Goal: Task Accomplishment & Management: Use online tool/utility

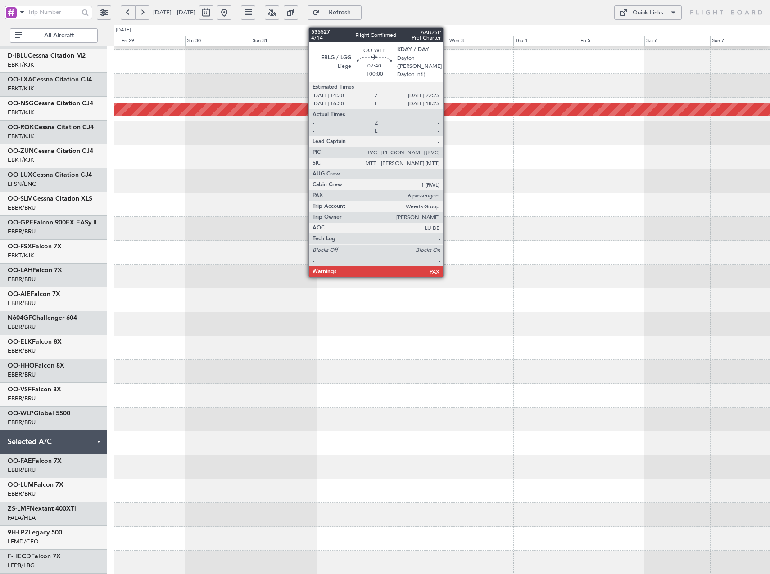
scroll to position [44, 0]
click at [54, 56] on link "D-IBLU Cessna Citation M2" at bounding box center [47, 57] width 78 height 6
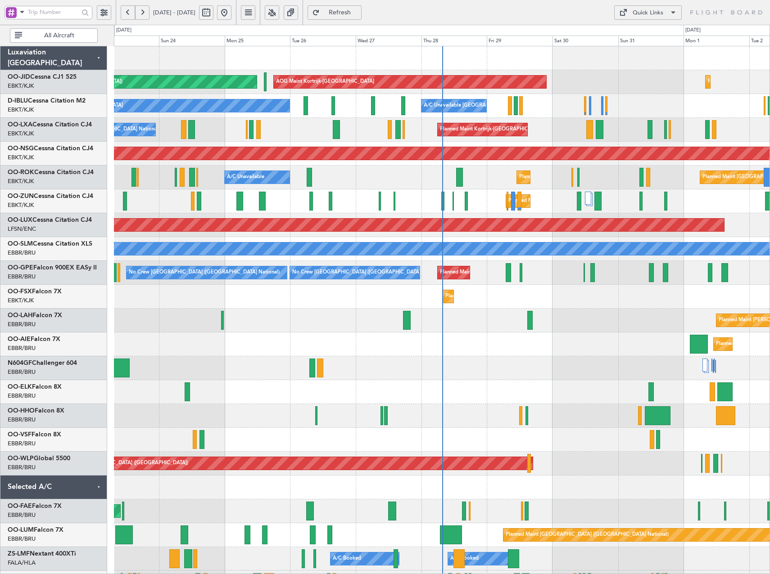
click at [279, 15] on button at bounding box center [272, 12] width 14 height 14
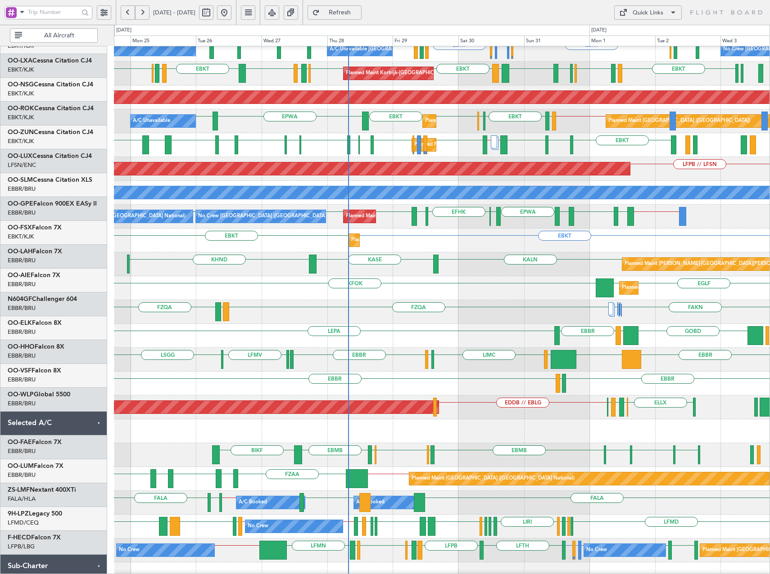
scroll to position [66, 0]
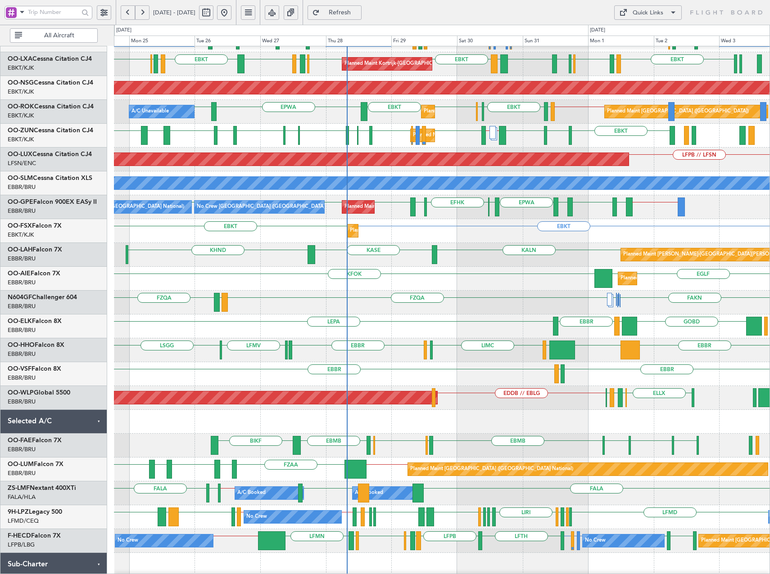
click at [533, 310] on div "FZQA FAKN FZQA FZAA [PERSON_NAME] FAKN" at bounding box center [441, 303] width 655 height 24
click at [640, 12] on div "Quick Links" at bounding box center [648, 13] width 31 height 9
click at [645, 27] on button "Trip Builder" at bounding box center [648, 34] width 68 height 22
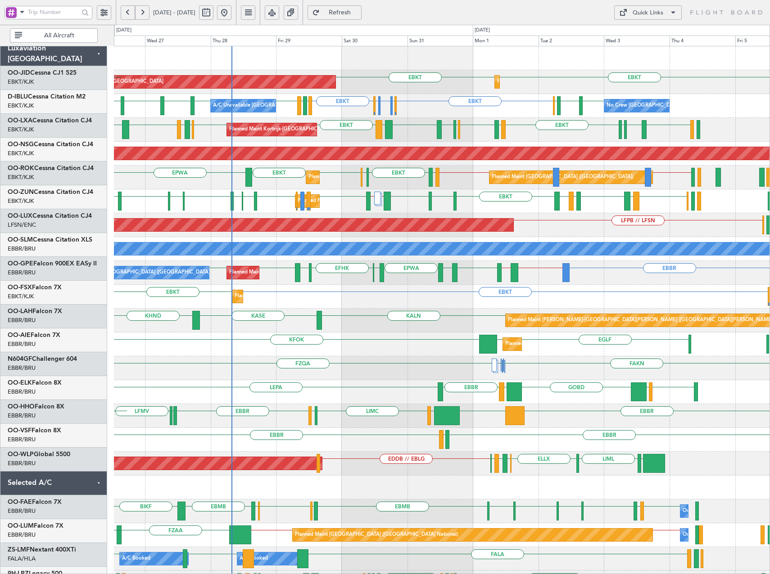
scroll to position [0, 0]
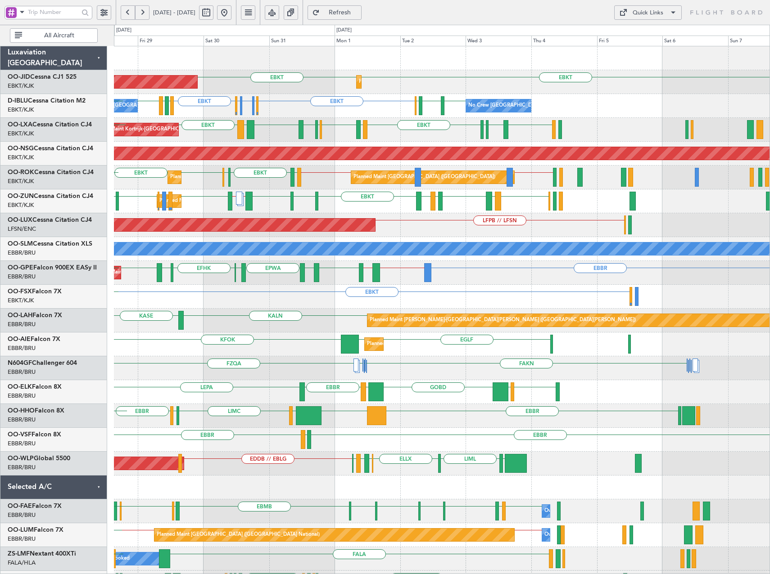
click at [432, 313] on div "EBKT EBKT AOG Maint [GEOGRAPHIC_DATA]-[GEOGRAPHIC_DATA] Planned Maint [GEOGRAPH…" at bounding box center [441, 380] width 655 height 668
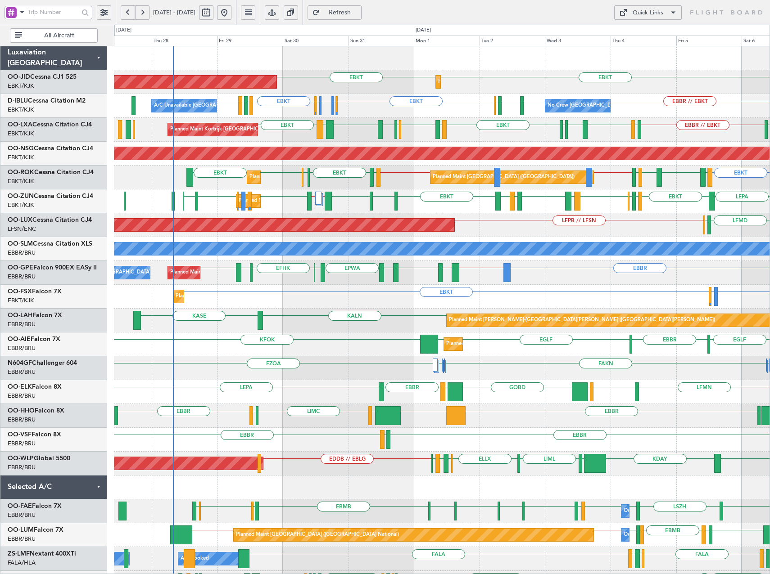
click at [410, 236] on div "EBKT EBKT AOG Maint [GEOGRAPHIC_DATA]-[GEOGRAPHIC_DATA] Planned Maint [GEOGRAPH…" at bounding box center [441, 380] width 655 height 668
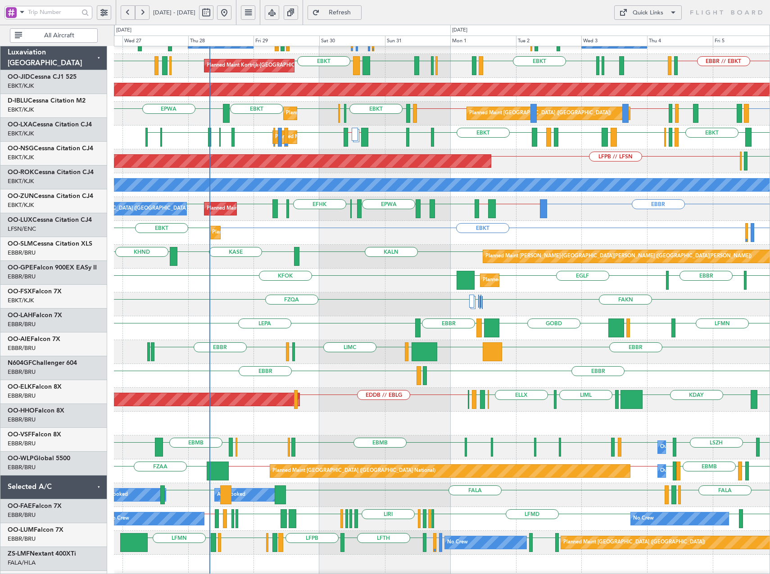
scroll to position [78, 0]
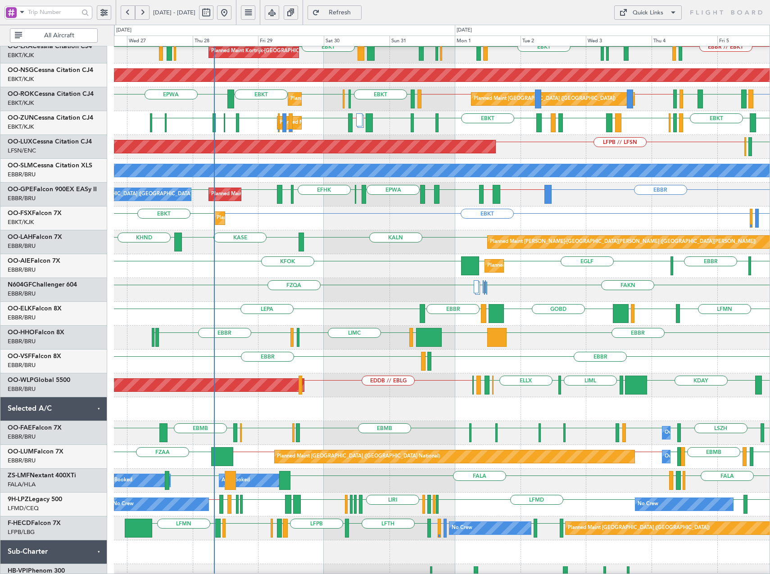
click at [390, 280] on div "FAKN FZQA [PERSON_NAME] FAKN [PERSON_NAME]" at bounding box center [441, 290] width 655 height 24
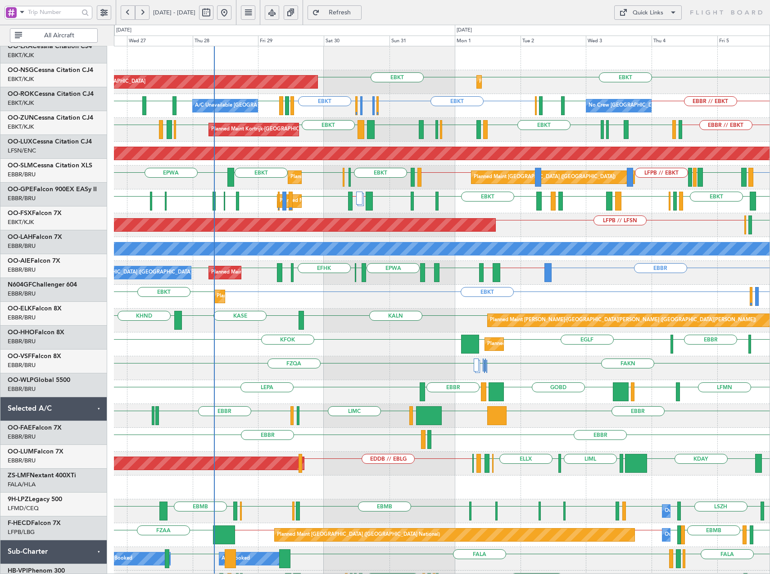
scroll to position [0, 0]
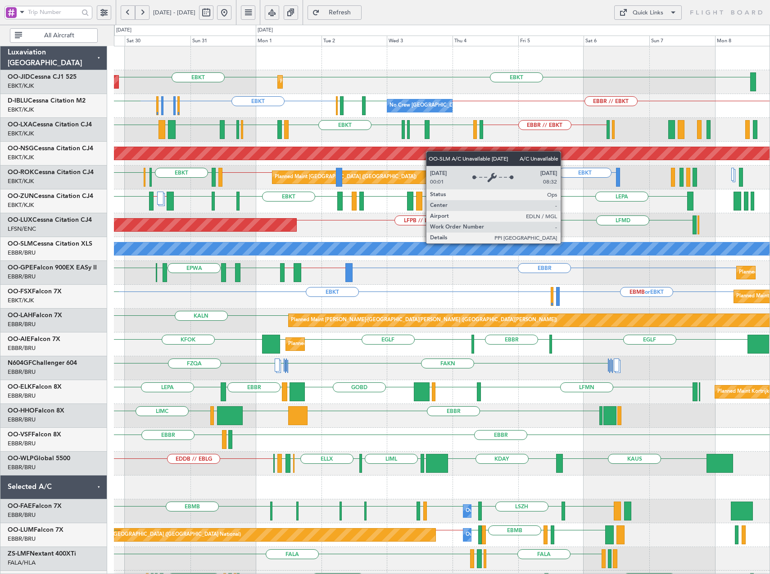
click at [366, 246] on div "A/C Unavailable [GEOGRAPHIC_DATA]" at bounding box center [442, 249] width 1966 height 13
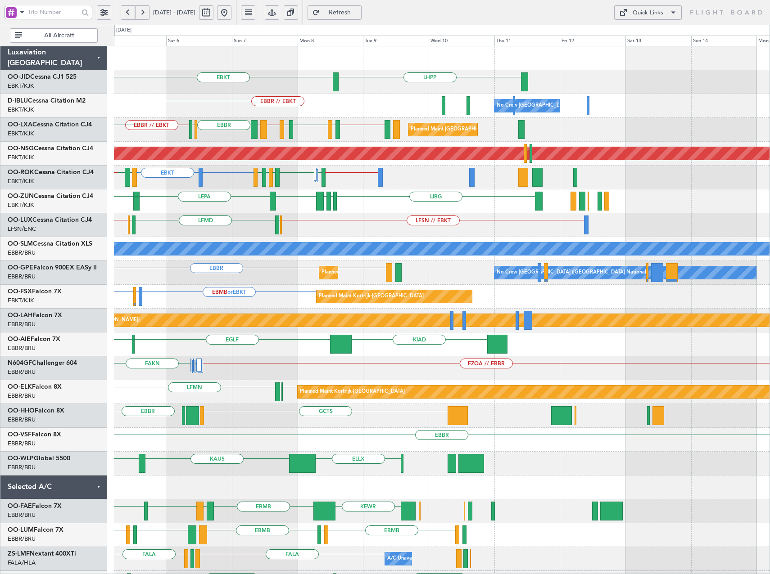
click at [169, 228] on div "EBKT LHPP EBBR // EBKT No Crew [GEOGRAPHIC_DATA] (Brussels National) No Crew [G…" at bounding box center [441, 356] width 655 height 620
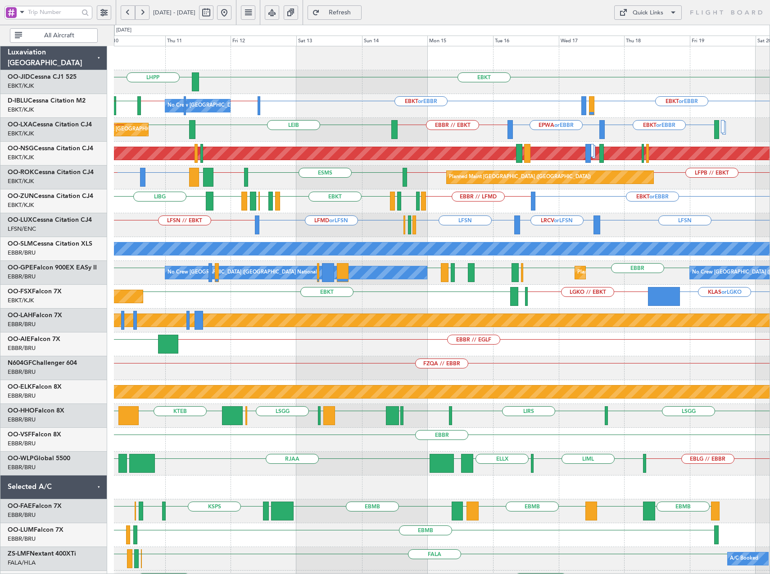
click at [523, 204] on div "EBKT or EBBR EBBR // LFMD EBKT LFMD EBKT [GEOGRAPHIC_DATA] LIRN EBKT LIBG LFMT …" at bounding box center [441, 202] width 655 height 24
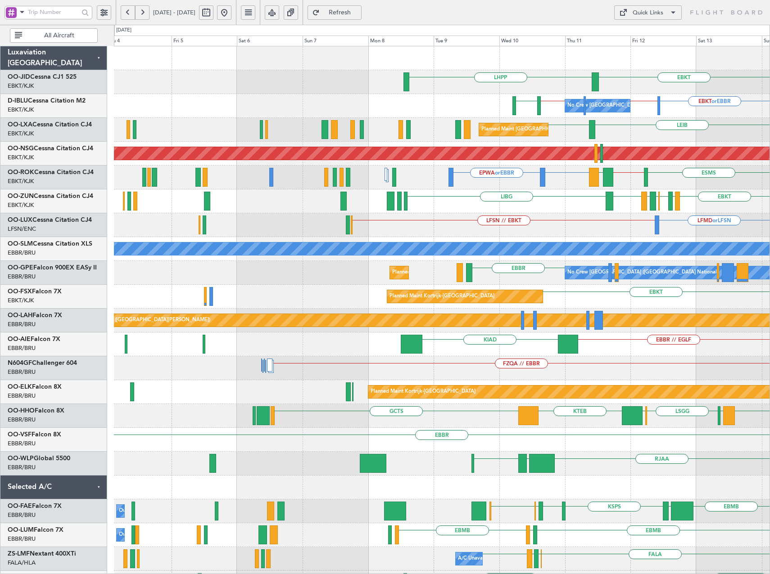
click at [766, 212] on div "EBKT LHPP EBKT or EBBR EBBR // LFPB EBKT // EBBR [GEOGRAPHIC_DATA] No Crew [GEO…" at bounding box center [441, 368] width 655 height 644
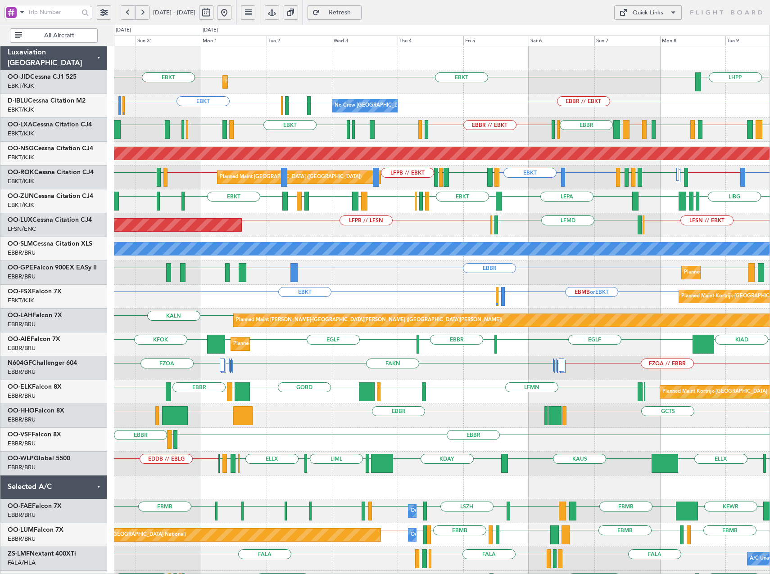
click at [640, 14] on div "Quick Links" at bounding box center [648, 13] width 31 height 9
click at [644, 41] on button "Trip Builder" at bounding box center [648, 34] width 68 height 22
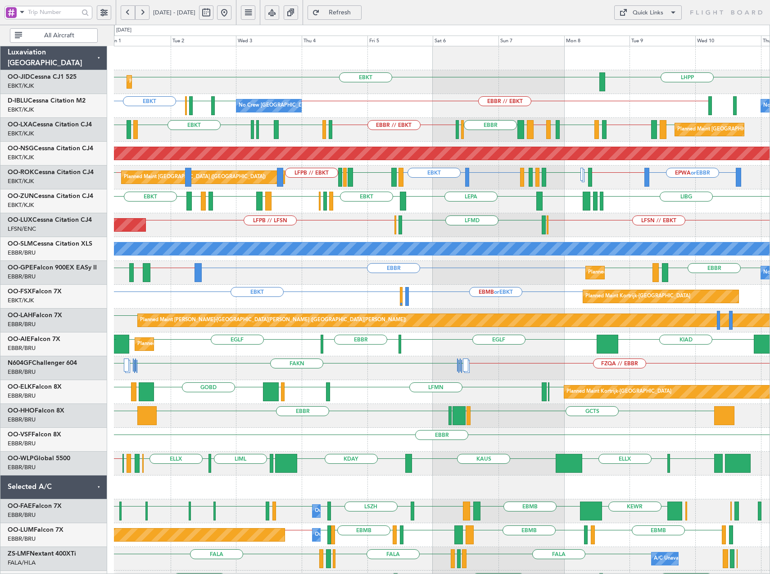
click at [546, 209] on div "LIBG LGMK LIBG EBKT LEPA EBKT LIML EBLG EBKT LIRA EBKT LFMD LEBB EBKT EGGD EBKT…" at bounding box center [441, 202] width 655 height 24
click at [640, 14] on div "Quick Links" at bounding box center [648, 13] width 31 height 9
click at [295, 72] on div at bounding box center [385, 287] width 770 height 574
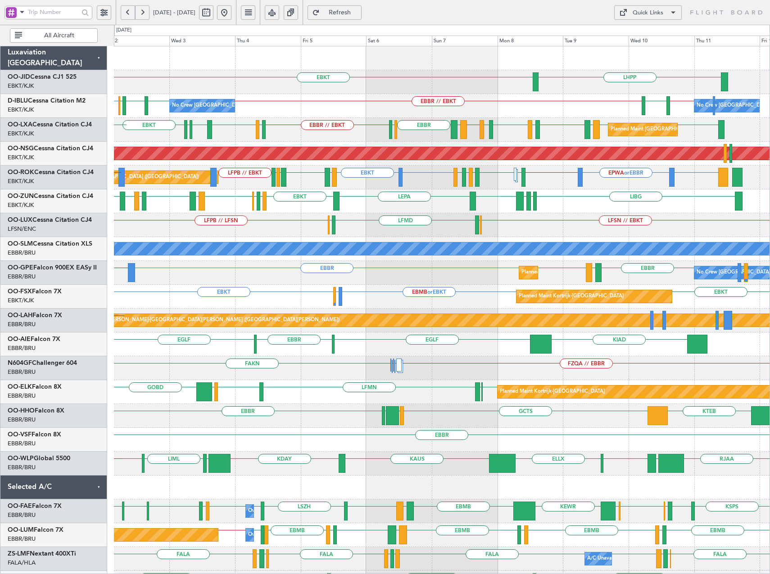
click at [382, 90] on div "LHPP EBKT Planned Maint [GEOGRAPHIC_DATA]-[GEOGRAPHIC_DATA] EBKT" at bounding box center [441, 82] width 655 height 24
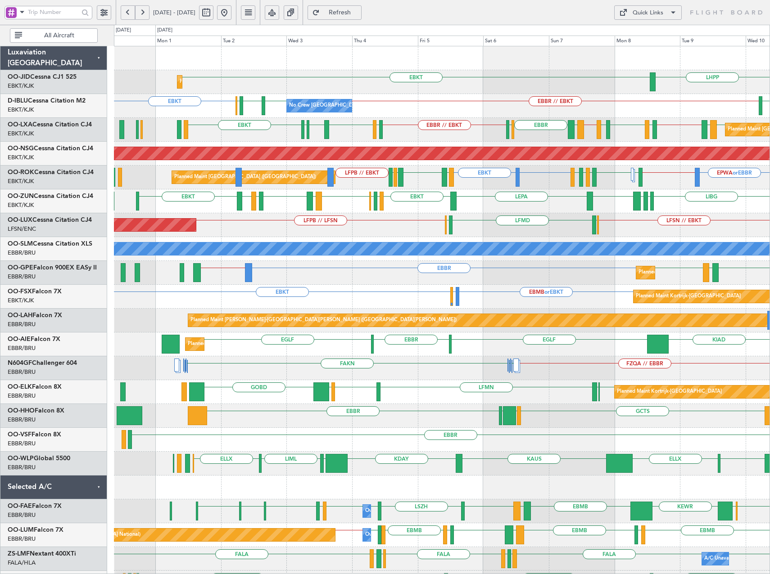
click at [403, 235] on div "LFSN // EBKT ELLX LFMD ELLX LFPB // LFSN Planned Maint [GEOGRAPHIC_DATA] ([GEOG…" at bounding box center [441, 225] width 655 height 24
click at [662, 14] on div "Quick Links" at bounding box center [648, 13] width 31 height 9
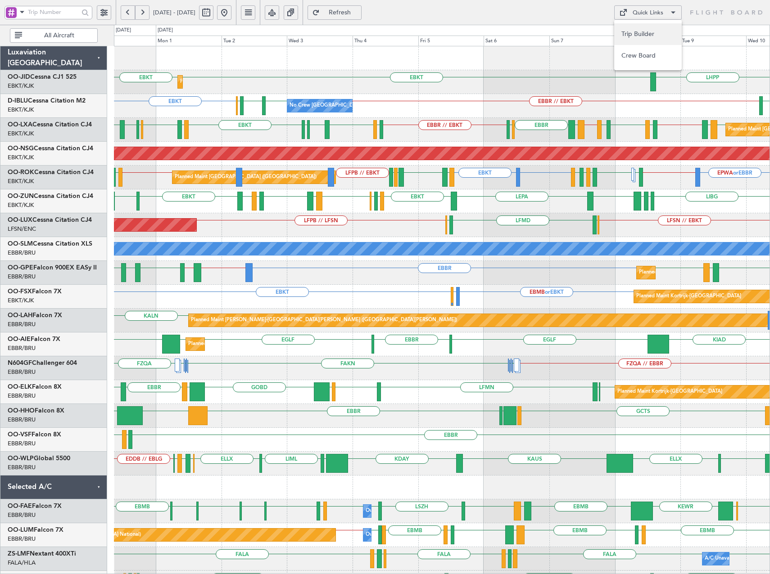
click at [650, 33] on button "Trip Builder" at bounding box center [648, 34] width 68 height 22
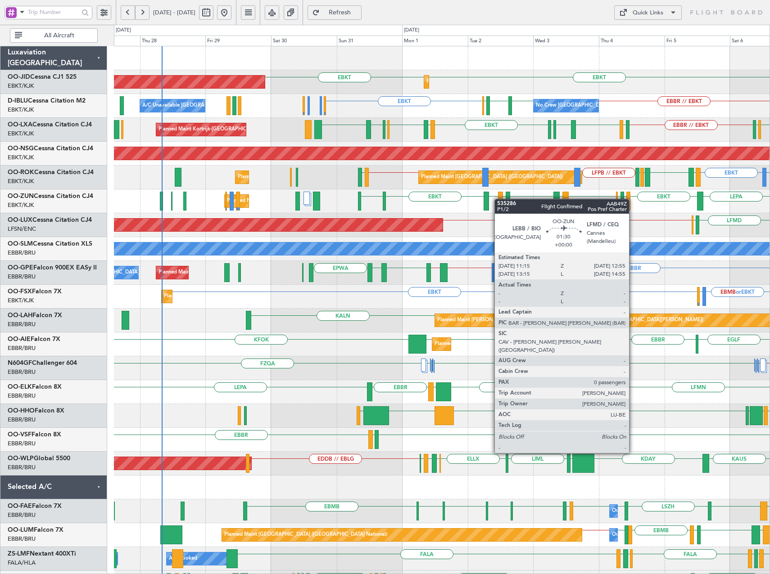
click at [499, 199] on div "EBKT EBKT Planned Maint [GEOGRAPHIC_DATA]-[GEOGRAPHIC_DATA] AOG Maint [GEOGRAPH…" at bounding box center [441, 356] width 655 height 620
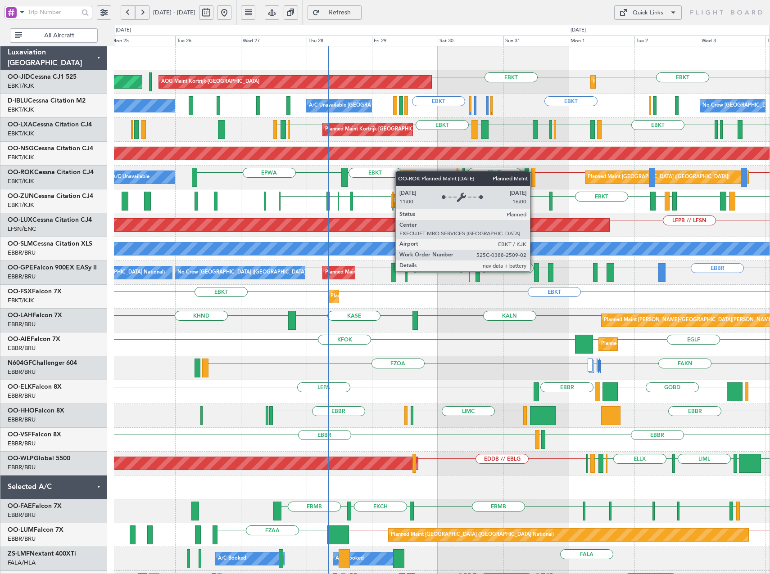
click at [406, 172] on div "Planned Maint Kortrijk-[GEOGRAPHIC_DATA] AOG Maint [GEOGRAPHIC_DATA]-[GEOGRAPHI…" at bounding box center [441, 380] width 655 height 668
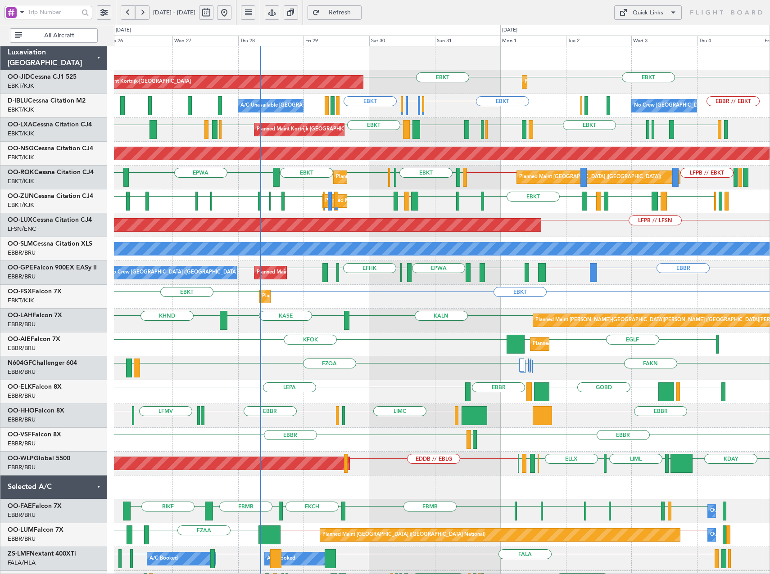
click at [605, 235] on div "LFPB // LFSN Planned Maint [GEOGRAPHIC_DATA] ([GEOGRAPHIC_DATA])" at bounding box center [441, 225] width 655 height 24
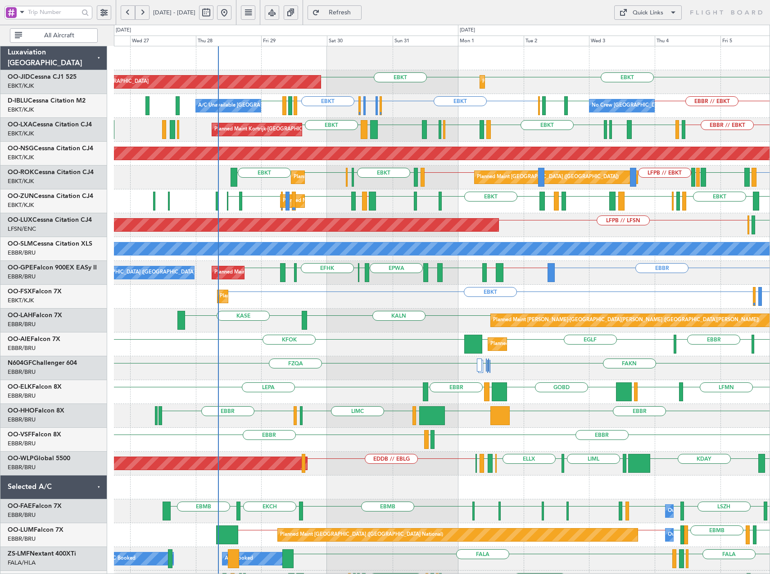
click at [359, 321] on div "Planned Maint [PERSON_NAME]-[GEOGRAPHIC_DATA][PERSON_NAME] ([GEOGRAPHIC_DATA][P…" at bounding box center [441, 321] width 655 height 24
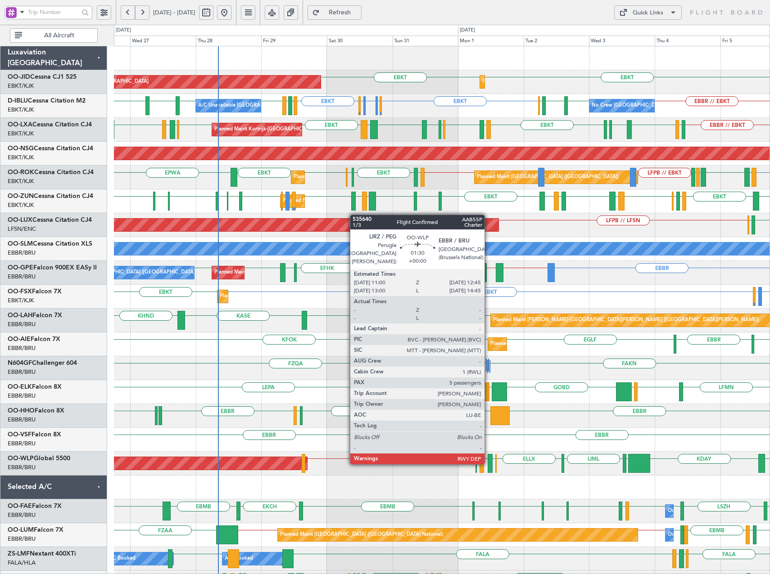
click at [488, 464] on div at bounding box center [490, 463] width 5 height 19
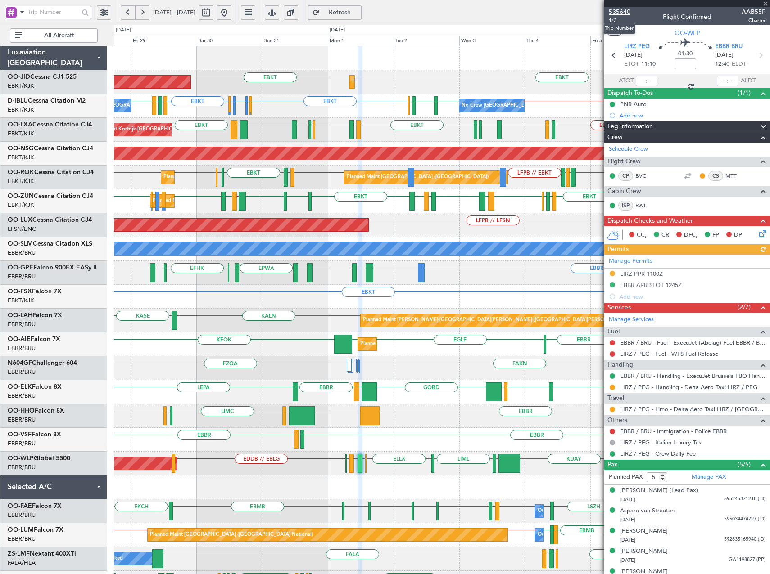
click at [619, 11] on span "535640" at bounding box center [620, 11] width 22 height 9
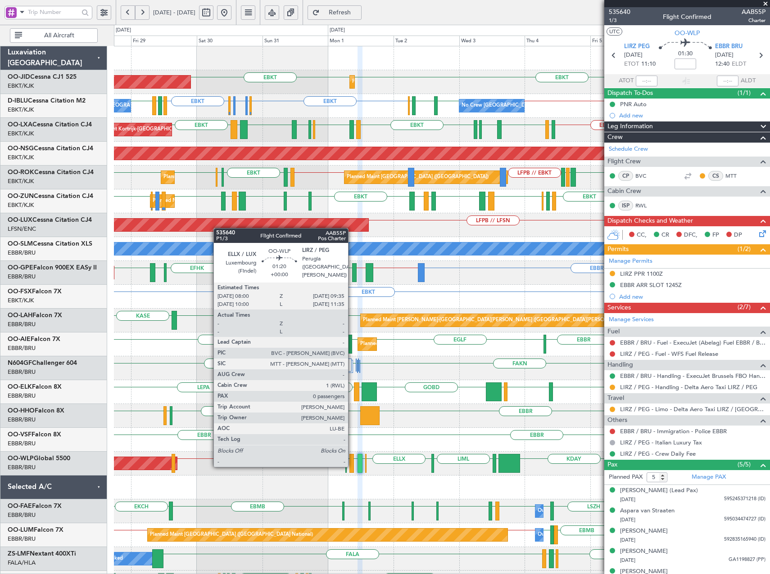
click at [352, 466] on div at bounding box center [351, 463] width 5 height 19
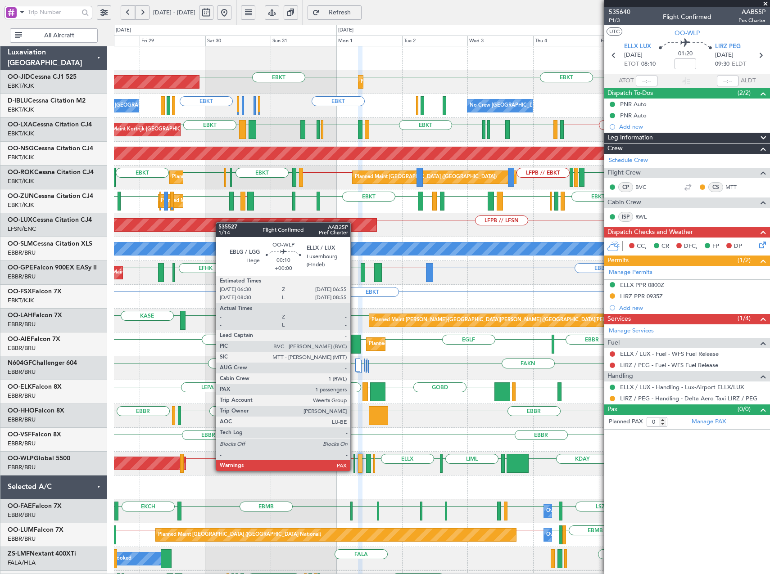
click at [354, 470] on div at bounding box center [353, 463] width 1 height 19
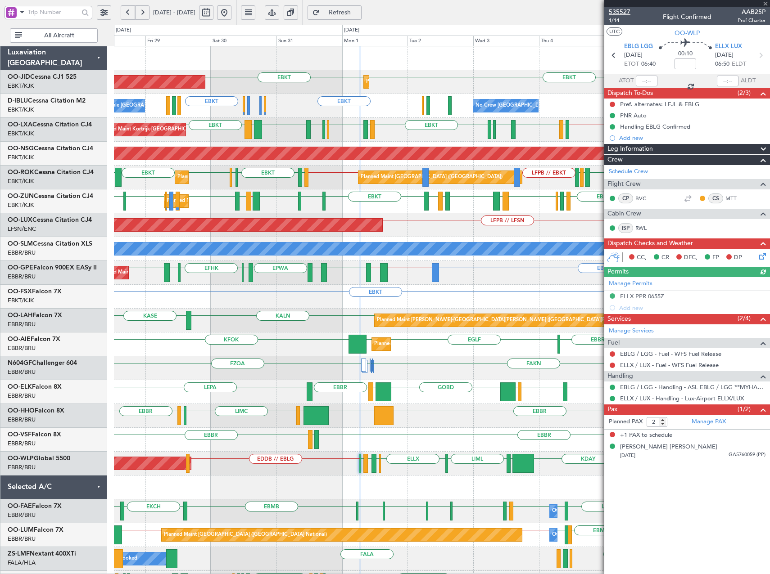
click at [623, 13] on span "535527" at bounding box center [620, 11] width 22 height 9
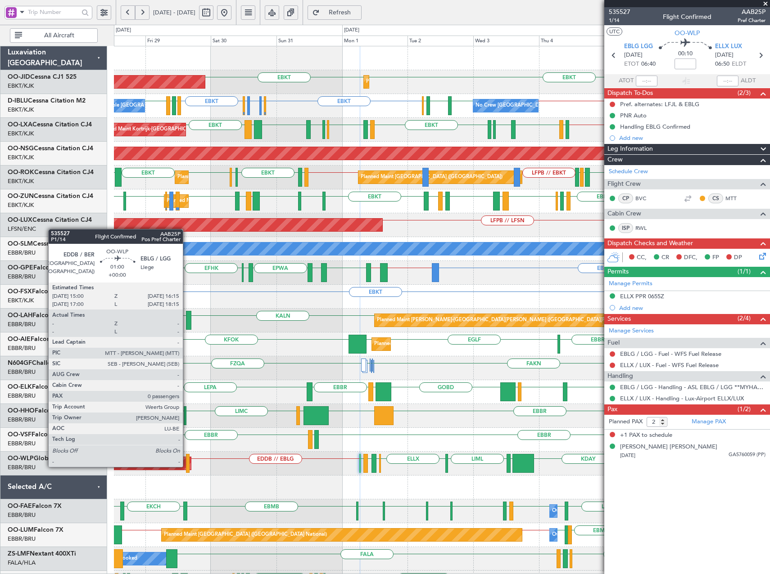
click at [187, 466] on div at bounding box center [188, 463] width 4 height 19
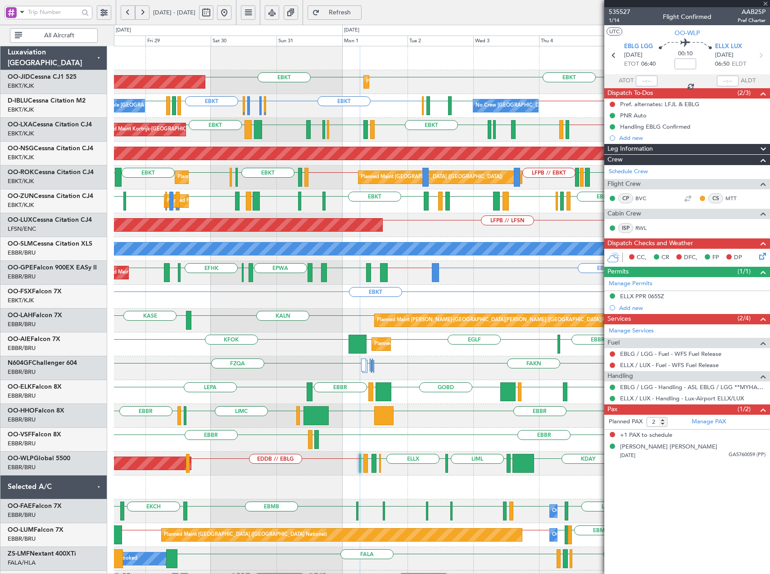
type input "0"
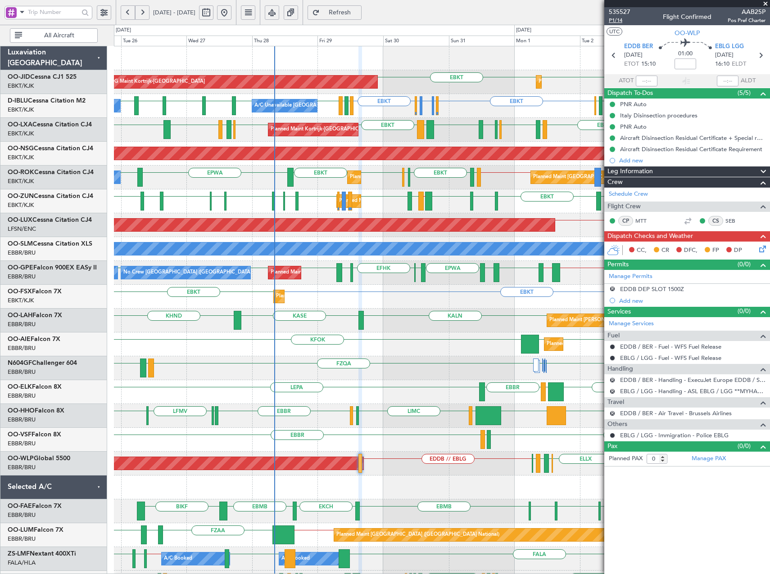
click at [617, 20] on span "P1/14" at bounding box center [620, 21] width 22 height 8
click at [358, 14] on span "Refresh" at bounding box center [339, 12] width 37 height 6
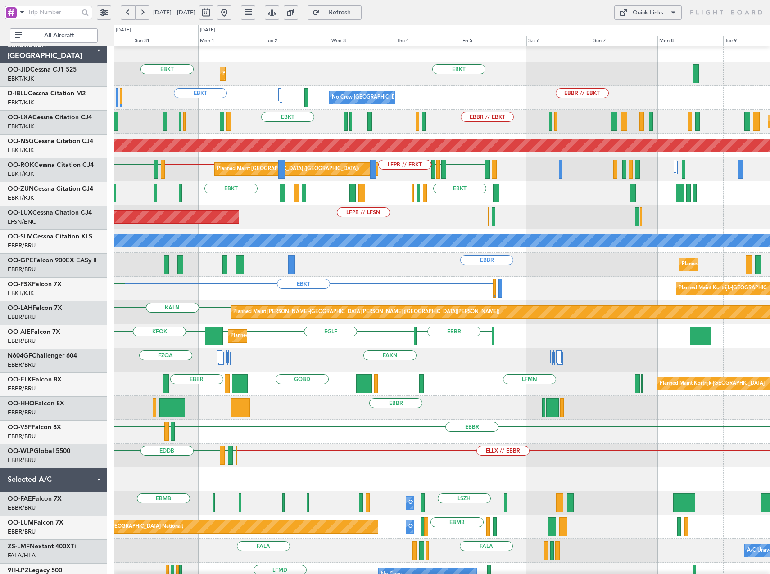
scroll to position [8, 0]
click at [335, 468] on div at bounding box center [441, 480] width 655 height 24
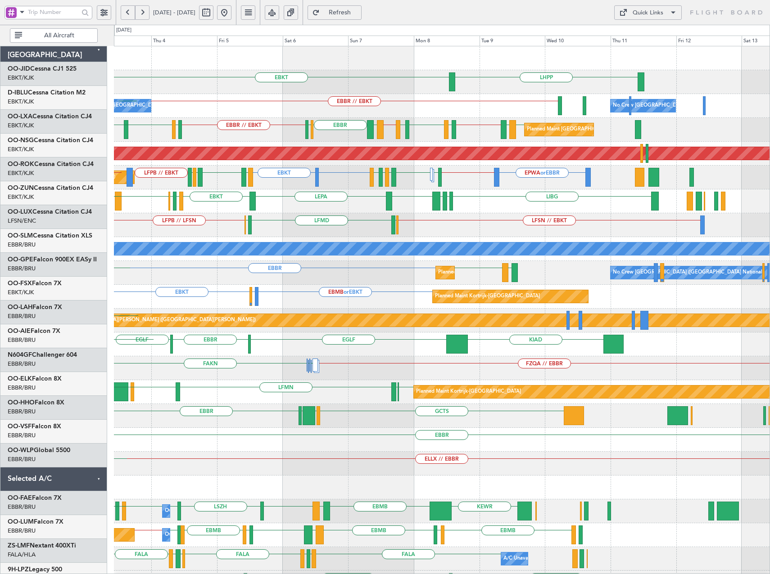
scroll to position [0, 0]
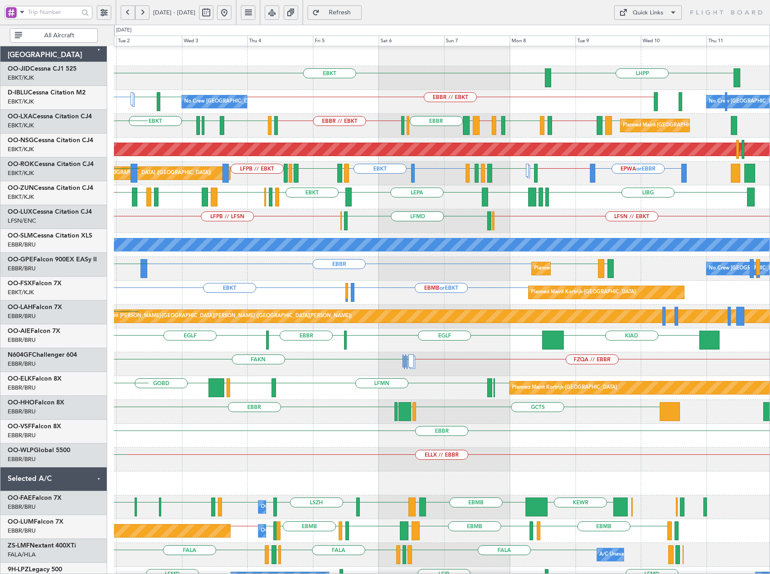
click at [35, 451] on div "LHPP EBKT Planned Maint [GEOGRAPHIC_DATA]-[GEOGRAPHIC_DATA] EBKT EBBR // EBKT N…" at bounding box center [385, 300] width 770 height 550
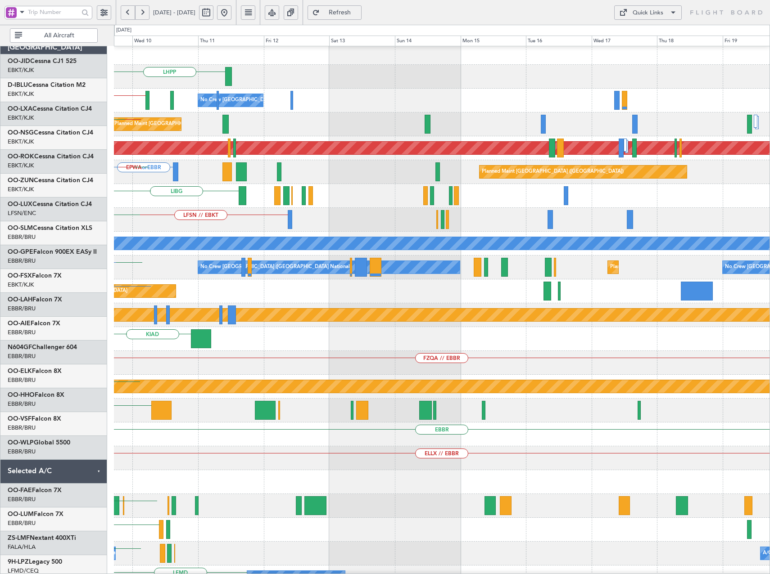
scroll to position [12, 0]
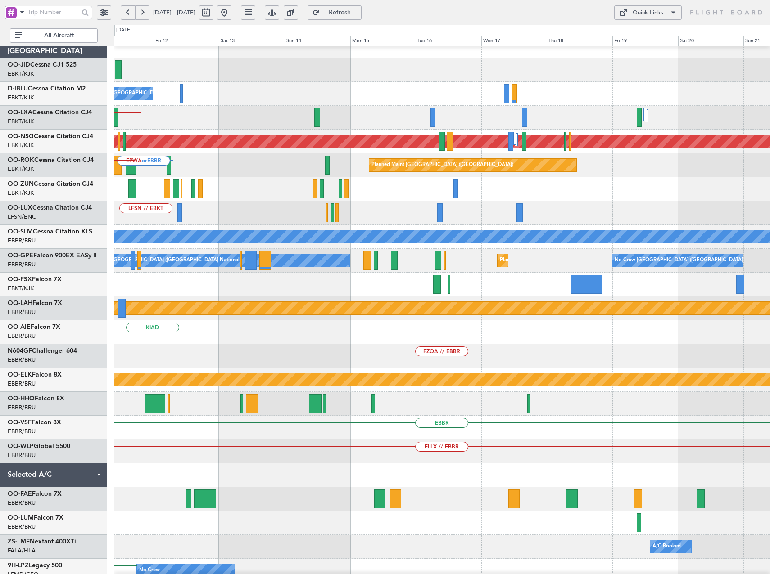
click at [201, 464] on div at bounding box center [441, 476] width 655 height 24
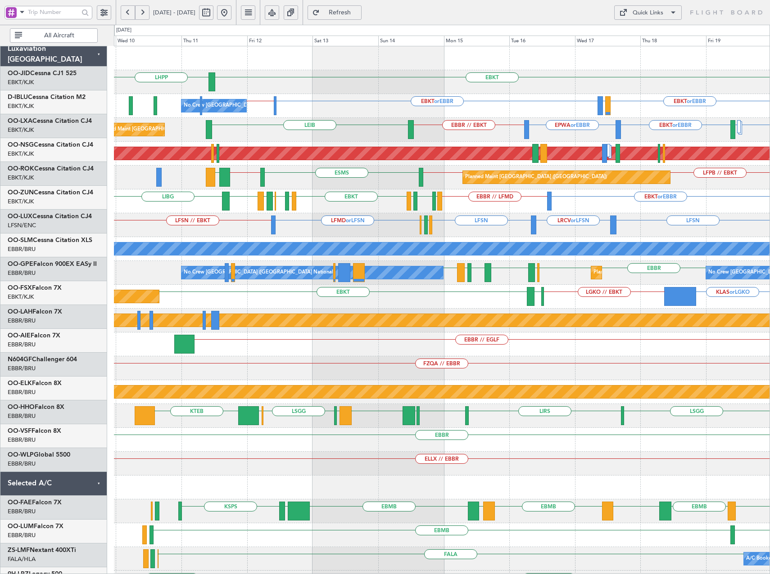
scroll to position [0, 0]
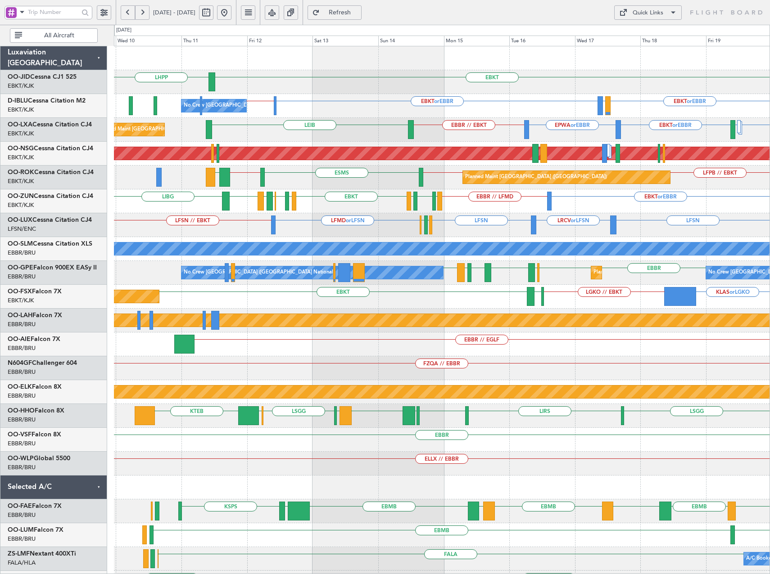
click at [769, 512] on html "[DATE] - [DATE] Refresh Quick Links All Aircraft EBKT LHPP EBKT or EBBR EBKT or…" at bounding box center [385, 287] width 770 height 574
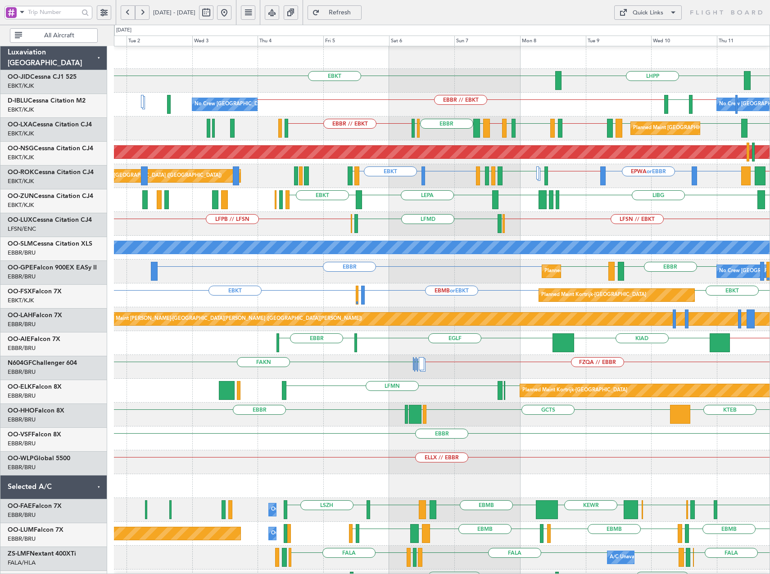
scroll to position [1, 0]
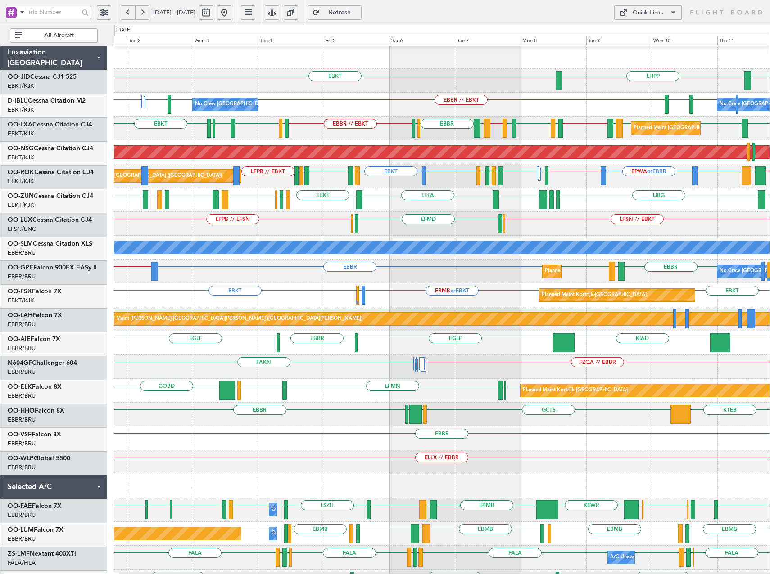
scroll to position [1, 0]
click at [358, 9] on span "Refresh" at bounding box center [339, 12] width 37 height 6
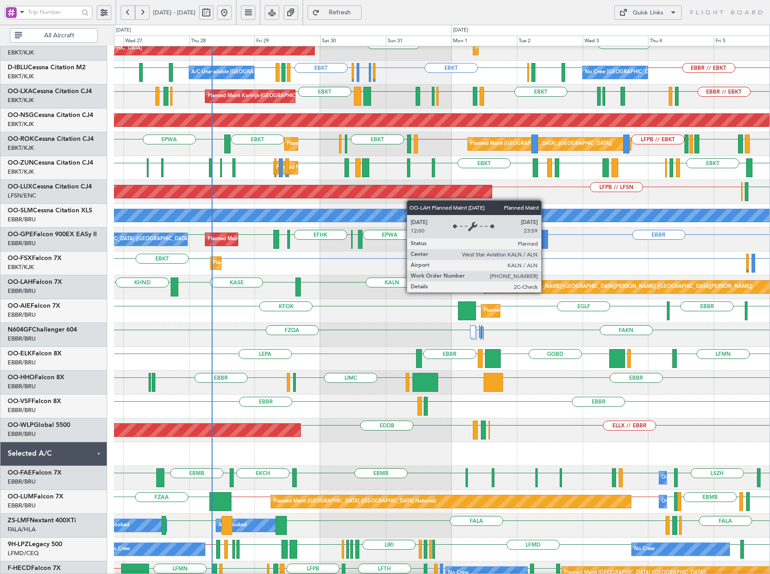
scroll to position [0, 0]
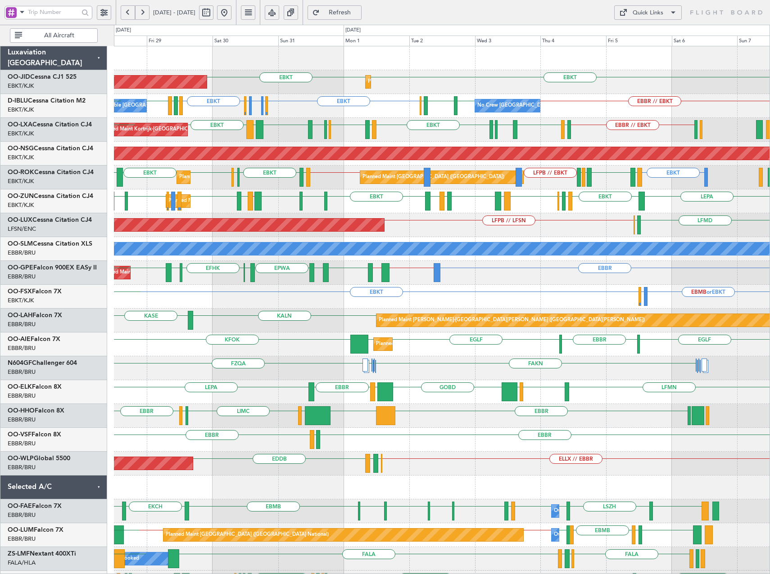
click at [456, 139] on div "Planned Maint Kortrijk-Wevelgem EBKT LFMQ LFLC EBKT LFTH EBBR EGGW EBBR LFBO LR…" at bounding box center [441, 130] width 655 height 24
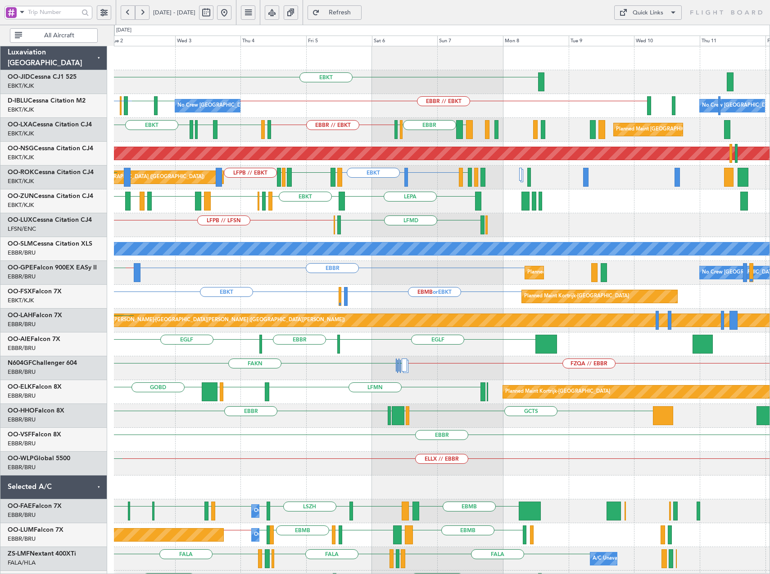
click at [326, 311] on div "EBKT Planned Maint Kortrijk-Wevelgem EBKT EBBR // EBKT EBBR LFLB No Crew Brusse…" at bounding box center [441, 380] width 655 height 668
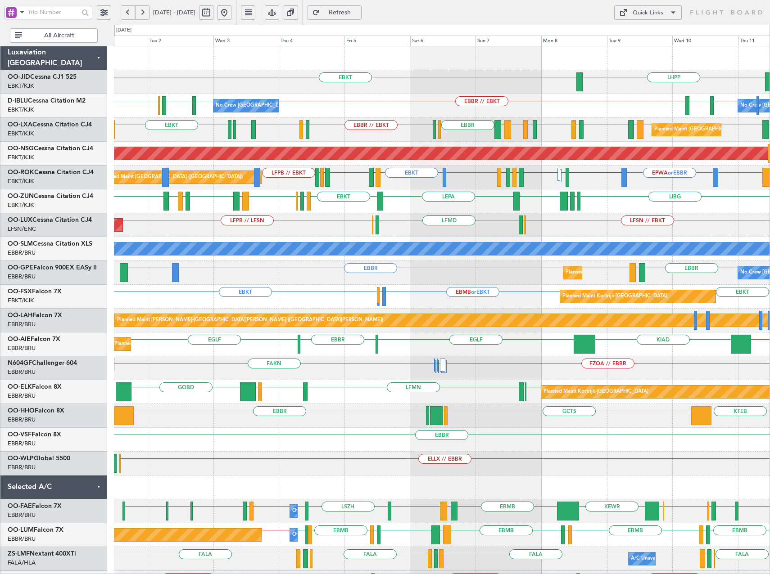
click at [249, 238] on div "LHPP EBKT Planned Maint Kortrijk-Wevelgem EBKT EBKT EBKT // EBBR LSZH EBBR // E…" at bounding box center [441, 356] width 655 height 620
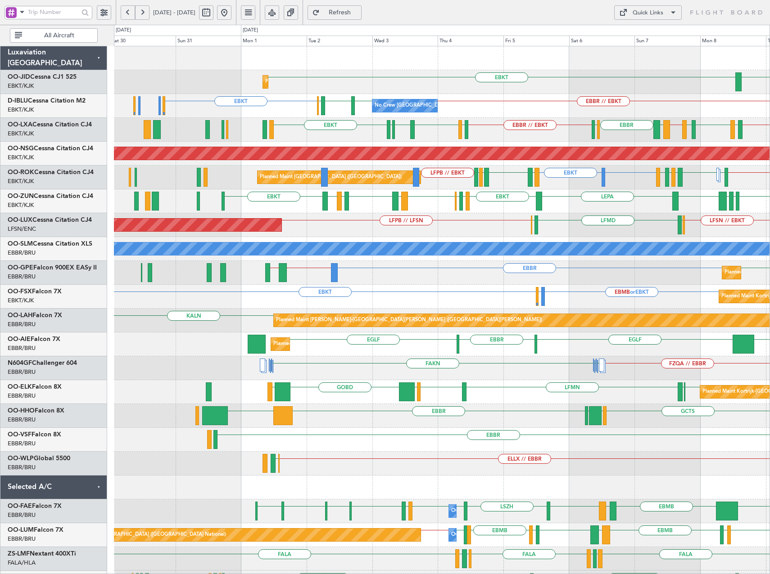
click at [343, 207] on div "LHPP EBKT Planned Maint Kortrijk-Wevelgem AOG Maint Kortrijk-Wevelgem No Crew B…" at bounding box center [441, 356] width 655 height 620
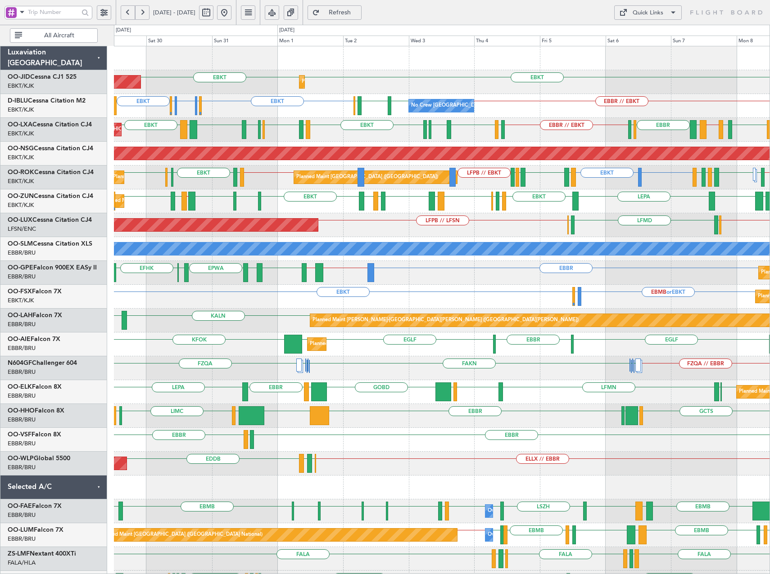
click at [349, 228] on div "Planned Maint Paris (Le Bourget) LFSN // EBKT ELLX LFMD ELLX LFPB // LFSN" at bounding box center [441, 225] width 655 height 24
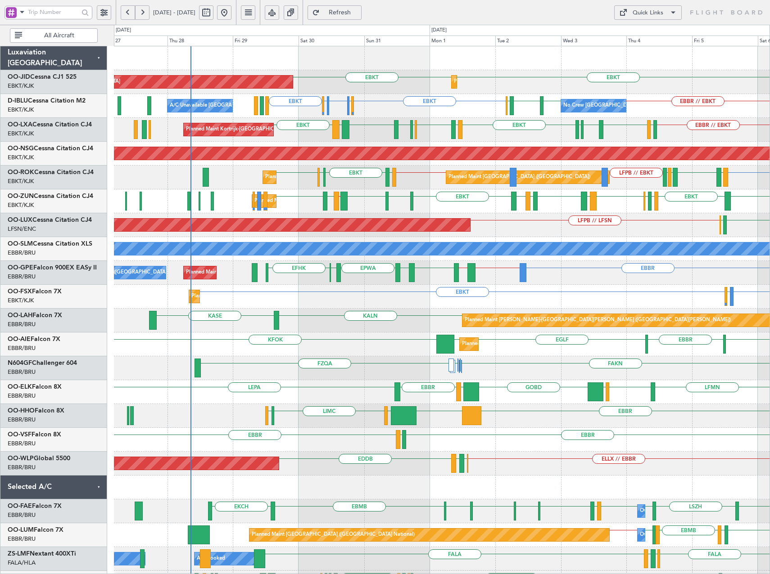
click at [468, 233] on div "Planned Maint Paris (Le Bourget) LFMD ELLX LFPB // LFSN LFSN // EBKT ELLX" at bounding box center [441, 225] width 655 height 24
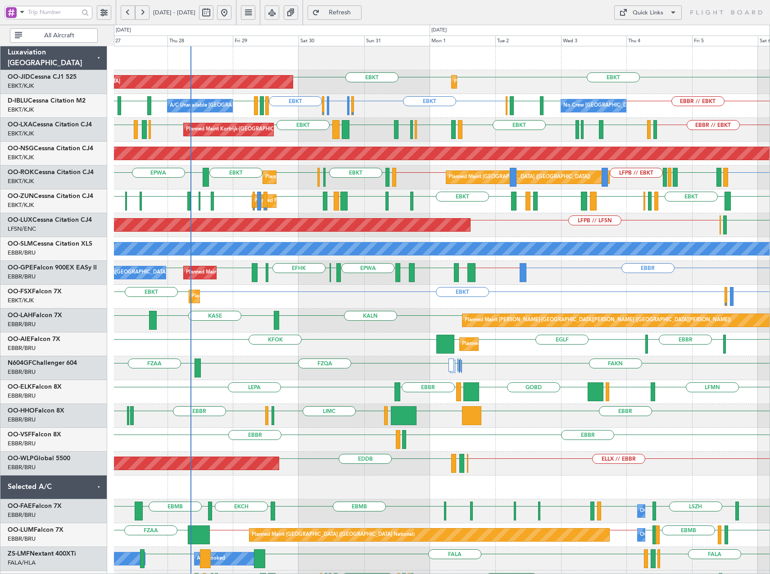
click at [654, 12] on div "Quick Links" at bounding box center [648, 13] width 31 height 9
click at [645, 38] on button "Trip Builder" at bounding box center [648, 34] width 68 height 22
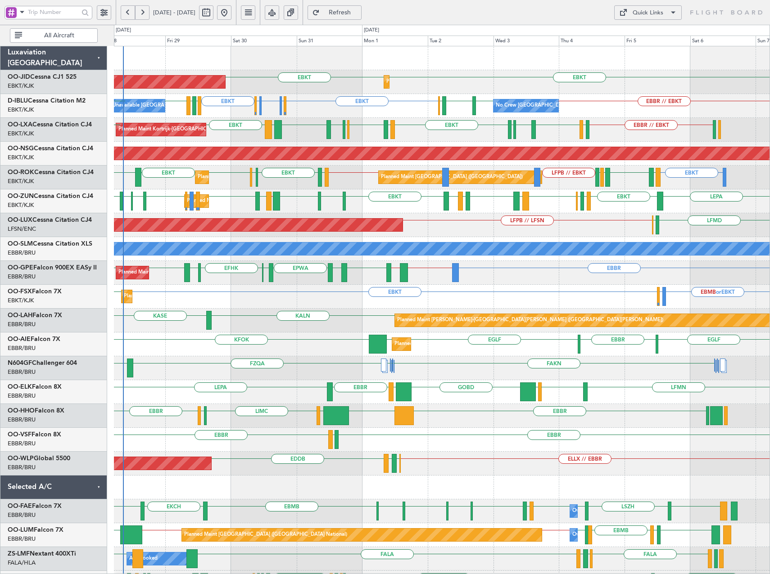
click at [603, 210] on div "EBKT EBKT Planned Maint Kortrijk-Wevelgem AOG Maint Kortrijk-Wevelgem EBKT EGSS…" at bounding box center [441, 380] width 655 height 668
